Goal: Transaction & Acquisition: Purchase product/service

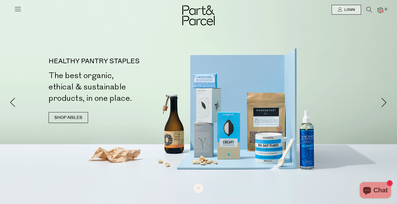
click at [15, 5] on icon at bounding box center [18, 9] width 8 height 8
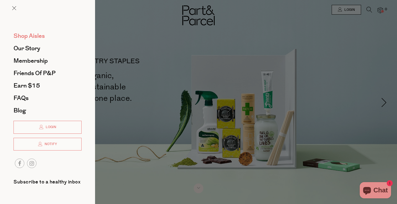
click at [40, 36] on span "Shop Aisles" at bounding box center [28, 36] width 31 height 9
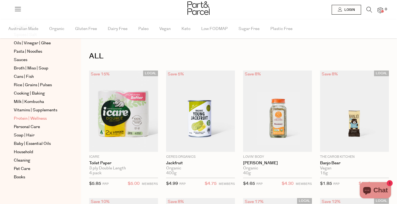
scroll to position [172, 0]
click at [42, 118] on span "Protein | Wellness" at bounding box center [30, 118] width 33 height 6
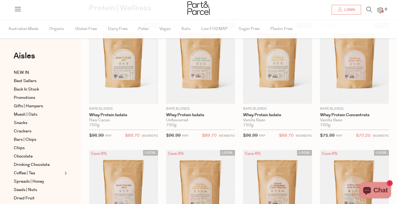
scroll to position [48, 0]
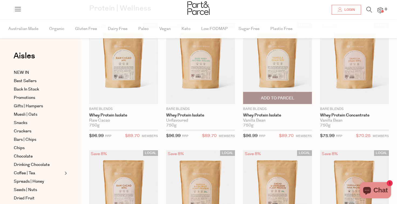
click at [273, 98] on span "Add To Parcel" at bounding box center [277, 98] width 33 height 6
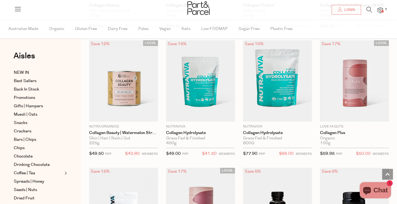
scroll to position [669, 0]
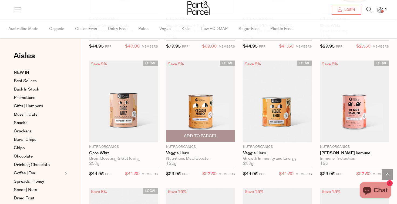
scroll to position [2435, 0]
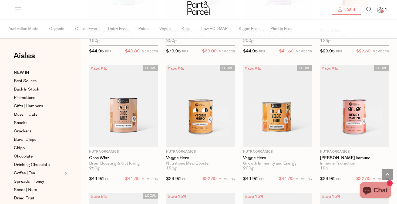
click at [379, 10] on img at bounding box center [379, 10] width 5 height 6
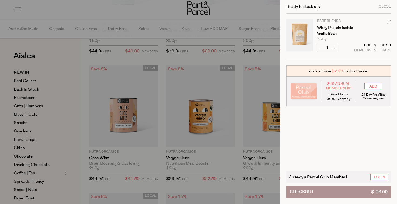
click at [220, 150] on div at bounding box center [198, 102] width 397 height 204
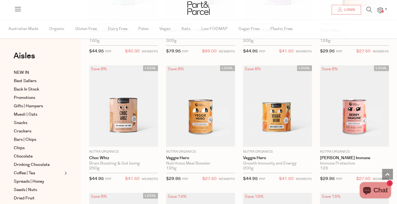
click at [201, 5] on img at bounding box center [198, 7] width 22 height 13
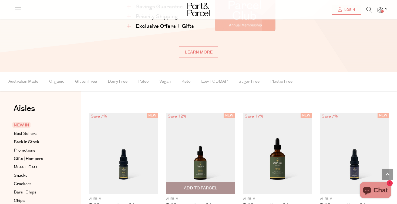
scroll to position [351, 0]
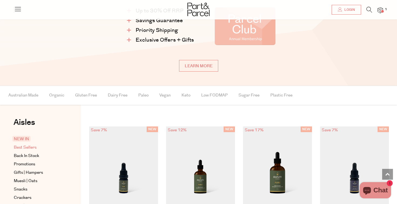
click at [33, 148] on span "Best Sellers" at bounding box center [25, 147] width 23 height 6
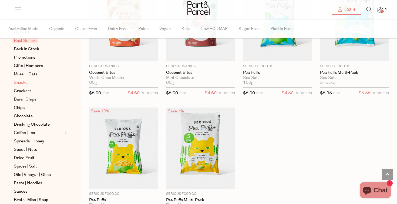
scroll to position [43, 0]
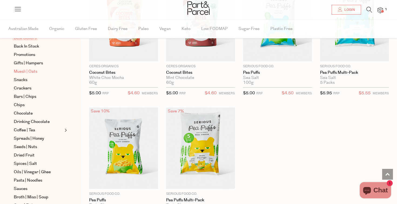
click at [32, 72] on span "Muesli | Oats" at bounding box center [25, 71] width 23 height 6
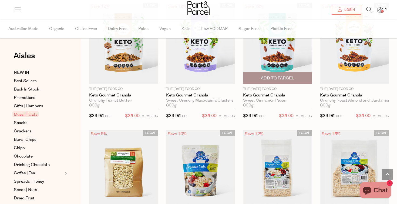
scroll to position [1224, 0]
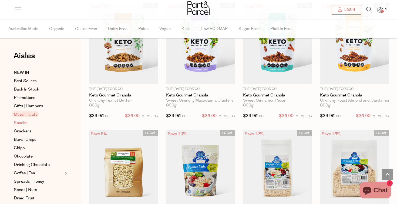
click at [23, 120] on span "Snacks" at bounding box center [20, 123] width 13 height 6
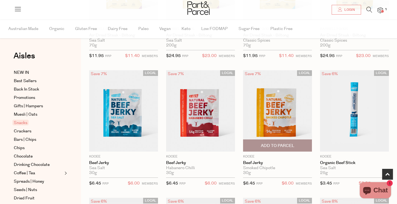
scroll to position [128, 0]
click at [276, 144] on span "Add To Parcel" at bounding box center [277, 146] width 33 height 6
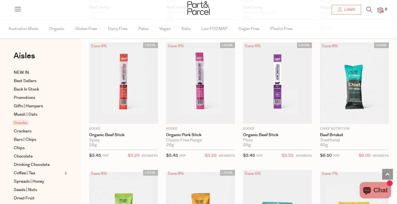
scroll to position [282, 0]
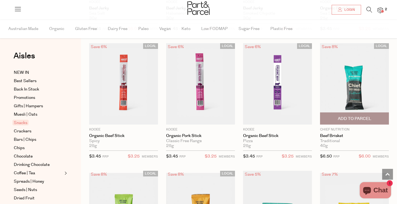
click at [354, 118] on span "Add To Parcel" at bounding box center [354, 119] width 33 height 6
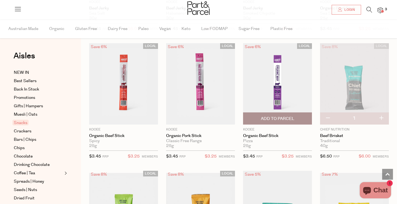
click at [299, 117] on span "Add To Parcel" at bounding box center [278, 119] width 66 height 12
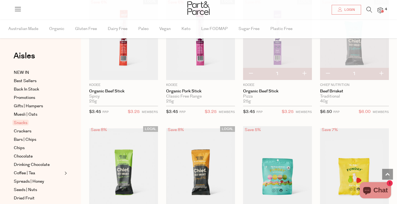
scroll to position [326, 0]
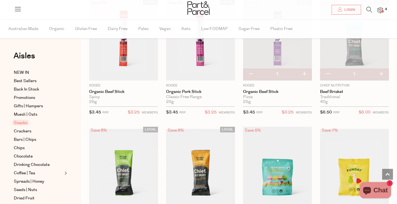
click at [307, 70] on button "button" at bounding box center [303, 74] width 15 height 12
type input "2"
click at [305, 72] on button "button" at bounding box center [303, 74] width 15 height 12
type input "3"
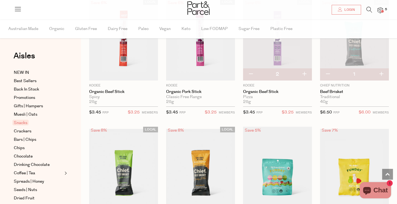
type input "3"
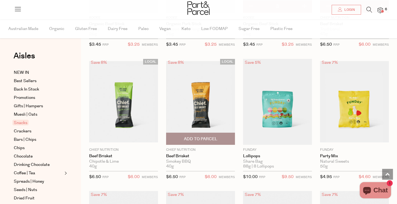
scroll to position [395, 0]
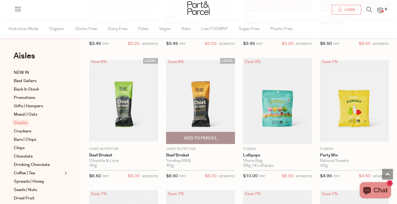
click at [201, 134] on span "Add To Parcel" at bounding box center [201, 138] width 66 height 12
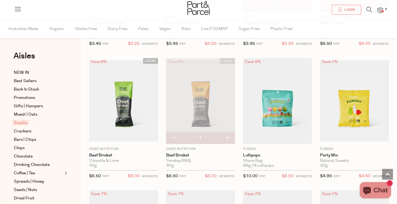
click at [227, 136] on button "button" at bounding box center [226, 138] width 15 height 12
type input "2"
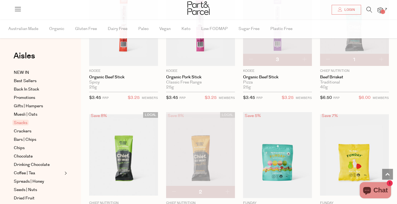
scroll to position [340, 0]
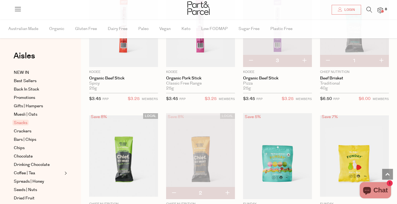
click at [380, 60] on button "button" at bounding box center [380, 61] width 15 height 12
type input "2"
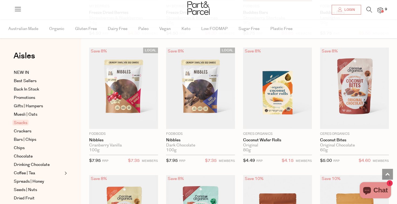
scroll to position [921, 0]
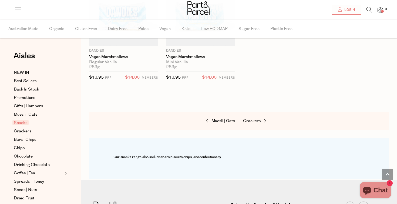
scroll to position [2277, 0]
click at [255, 118] on span "Crackers" at bounding box center [252, 121] width 18 height 6
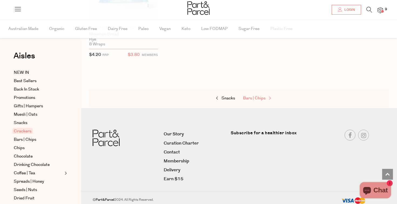
click at [262, 97] on span "Bars | Chips" at bounding box center [254, 98] width 22 height 6
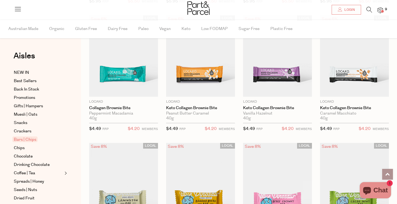
scroll to position [572, 0]
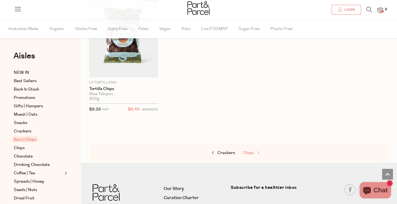
click at [253, 150] on span "Chips" at bounding box center [248, 153] width 11 height 6
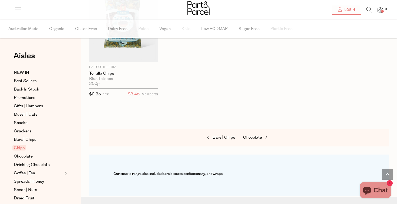
scroll to position [615, 0]
click at [255, 134] on span "Chocolate" at bounding box center [252, 136] width 19 height 6
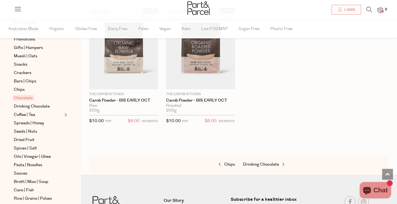
scroll to position [62, 0]
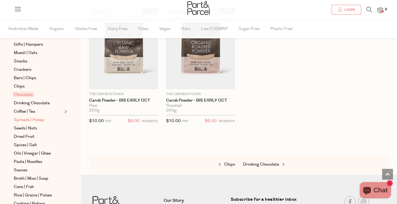
click at [39, 119] on span "Spreads | Honey" at bounding box center [29, 120] width 30 height 6
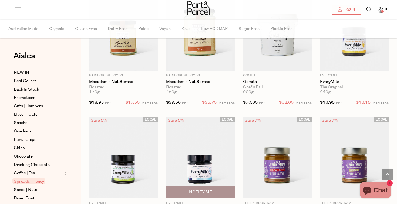
scroll to position [718, 0]
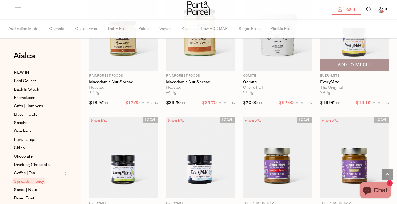
click at [373, 63] on span "Add To Parcel" at bounding box center [355, 65] width 66 height 12
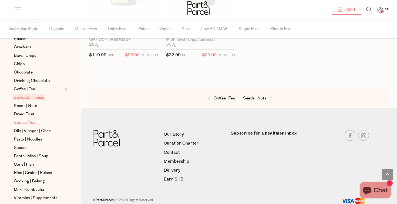
scroll to position [99, 0]
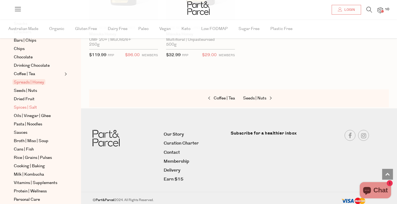
click at [36, 109] on span "Spices | Salt" at bounding box center [25, 107] width 23 height 6
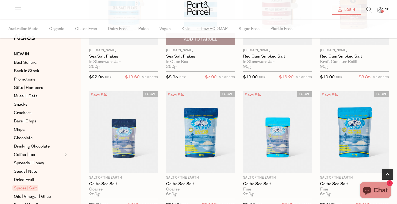
scroll to position [114, 0]
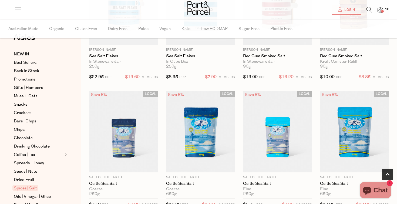
click at [382, 8] on img at bounding box center [379, 10] width 5 height 6
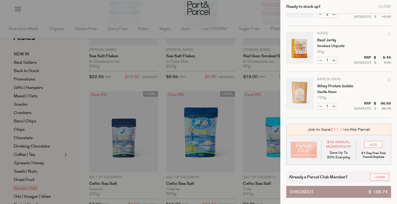
click at [247, 117] on div at bounding box center [198, 102] width 397 height 204
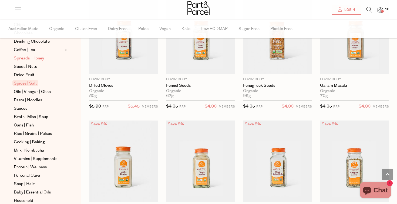
scroll to position [128, 0]
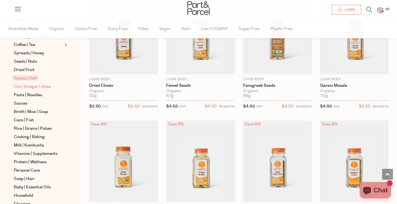
click at [45, 86] on span "Oils | Vinegar | Ghee" at bounding box center [32, 86] width 37 height 6
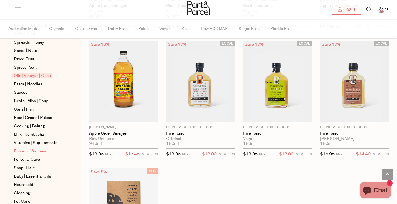
scroll to position [141, 0]
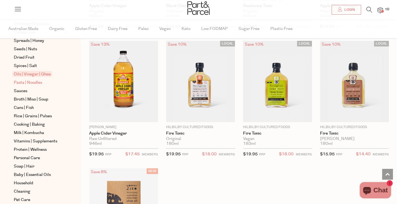
click at [37, 82] on span "Pasta | Noodles" at bounding box center [28, 82] width 28 height 6
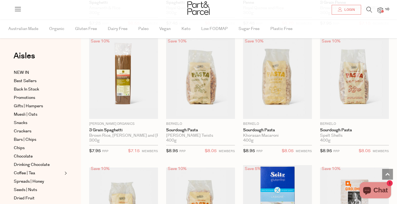
scroll to position [545, 0]
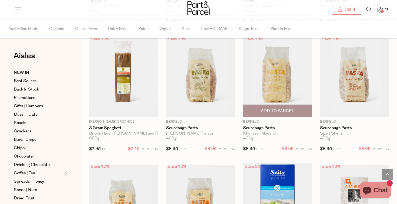
click at [290, 112] on span "Add To Parcel" at bounding box center [277, 111] width 33 height 6
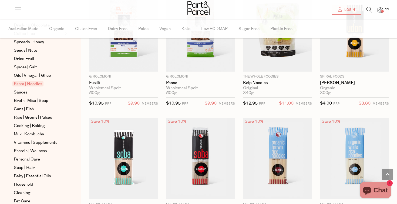
scroll to position [141, 0]
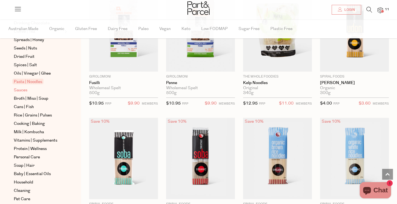
click at [21, 89] on span "Sauces" at bounding box center [20, 90] width 13 height 6
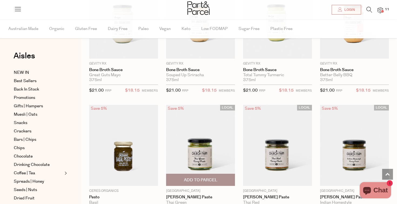
scroll to position [351, 0]
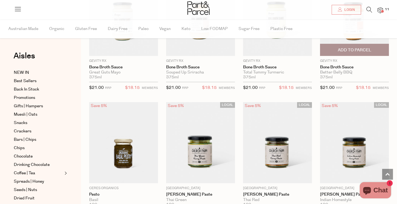
click at [366, 51] on span "Add To Parcel" at bounding box center [354, 50] width 33 height 6
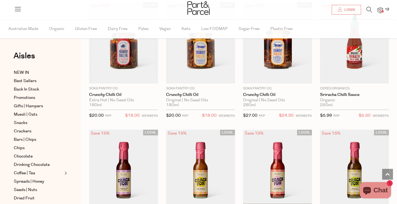
scroll to position [815, 0]
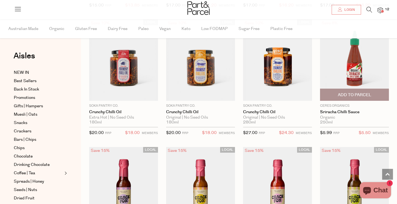
click at [355, 94] on span "Add To Parcel" at bounding box center [354, 95] width 33 height 6
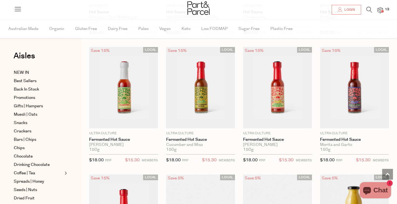
scroll to position [1047, 0]
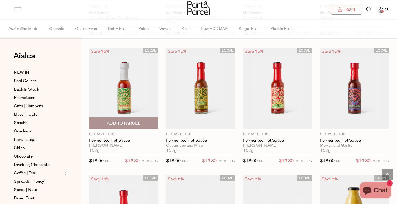
click at [132, 122] on span "Add To Parcel" at bounding box center [123, 123] width 33 height 6
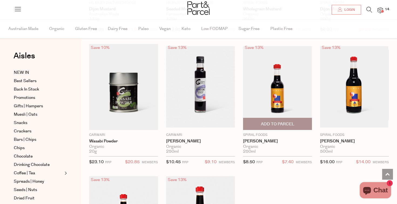
scroll to position [1434, 0]
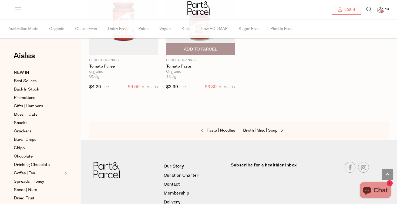
scroll to position [2145, 0]
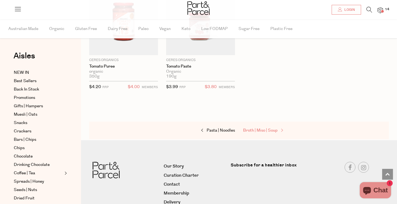
click at [260, 127] on span "Broth | Miso | Soup" at bounding box center [260, 130] width 35 height 6
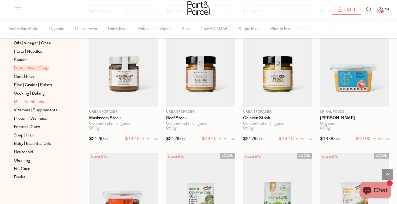
scroll to position [172, 0]
click at [41, 96] on span "Cooking | Baking" at bounding box center [29, 93] width 31 height 6
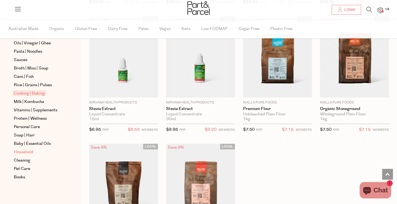
scroll to position [172, 0]
click at [52, 112] on span "Vitamins | Supplements" at bounding box center [35, 110] width 43 height 6
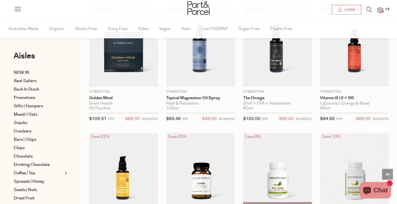
scroll to position [542, 0]
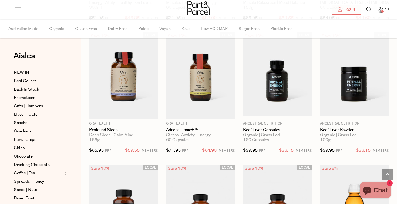
click at [385, 13] on div at bounding box center [198, 9] width 397 height 18
click at [384, 9] on span "14" at bounding box center [386, 9] width 7 height 5
